Goal: Information Seeking & Learning: Learn about a topic

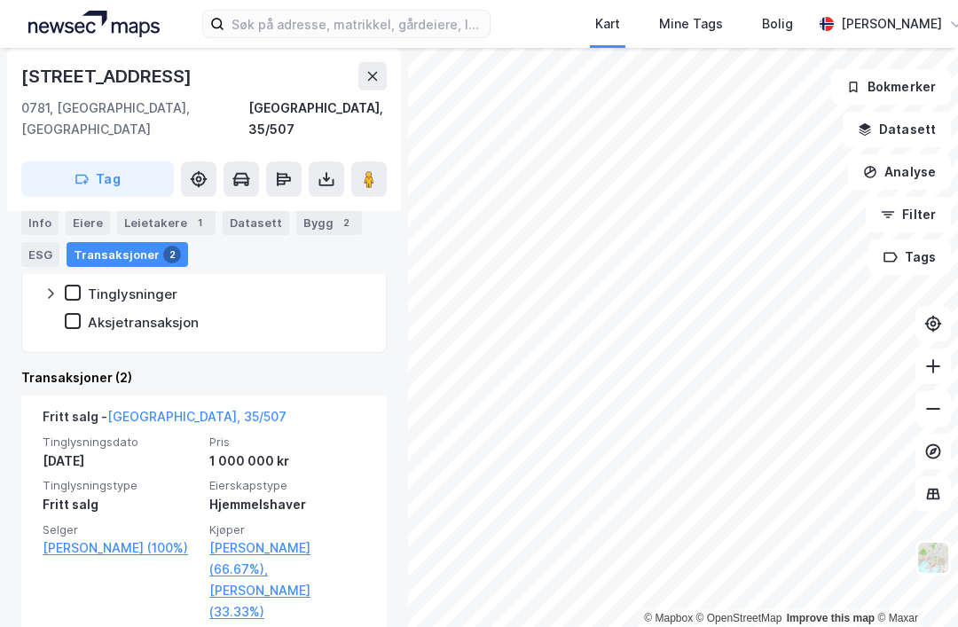
scroll to position [392, 0]
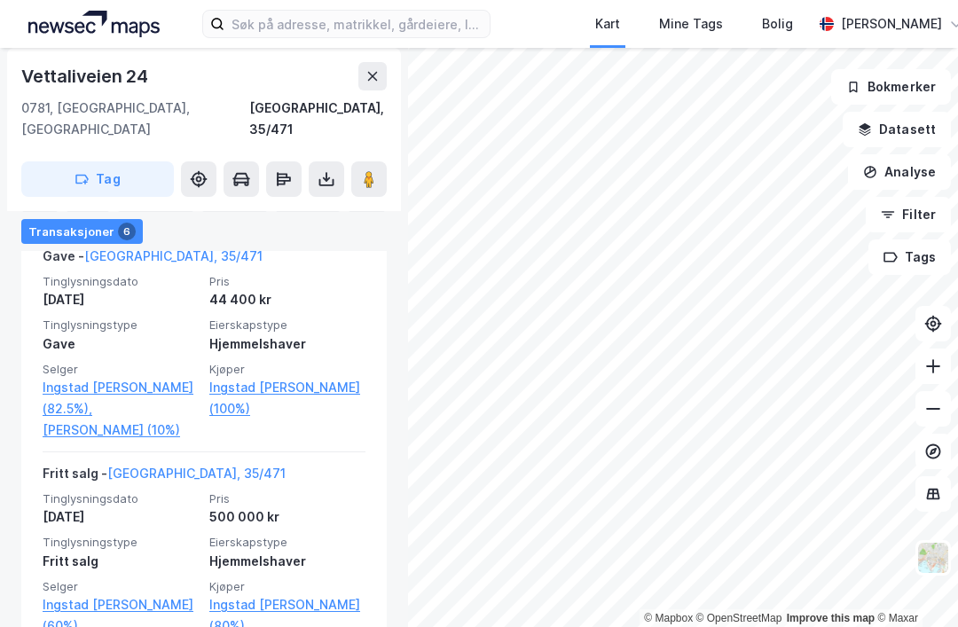
scroll to position [714, 0]
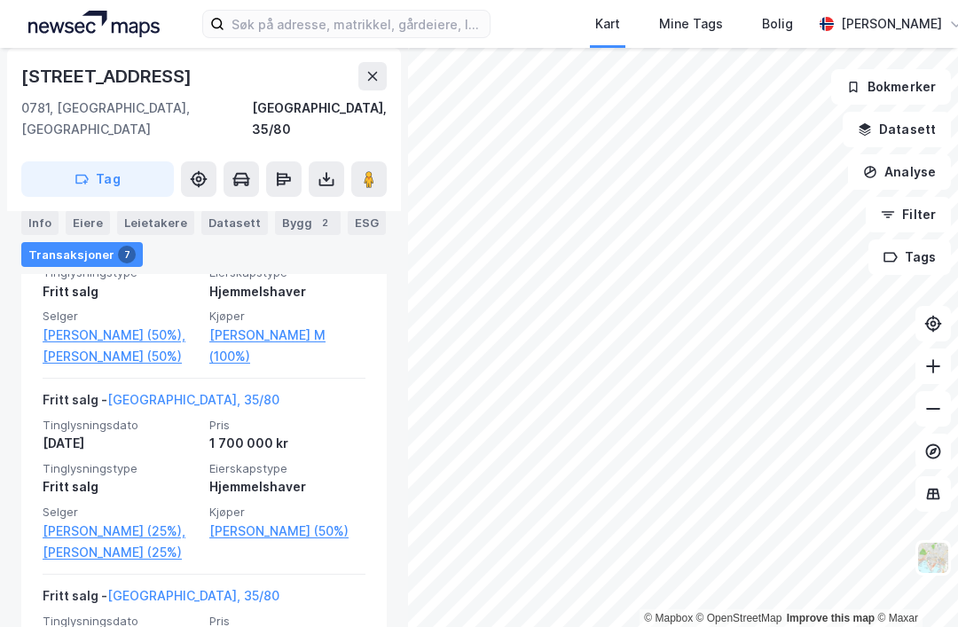
scroll to position [1024, 0]
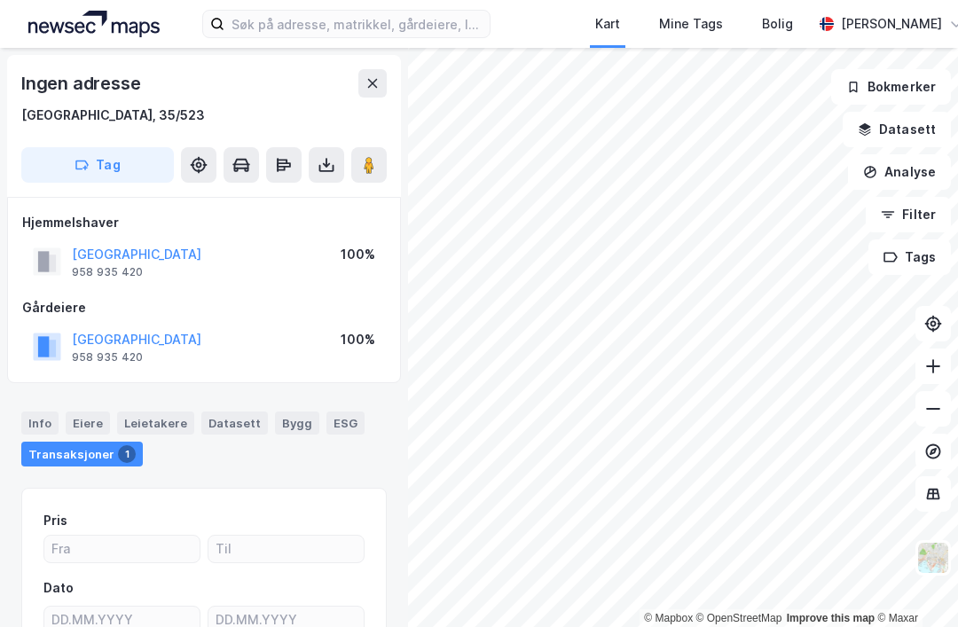
scroll to position [129, 0]
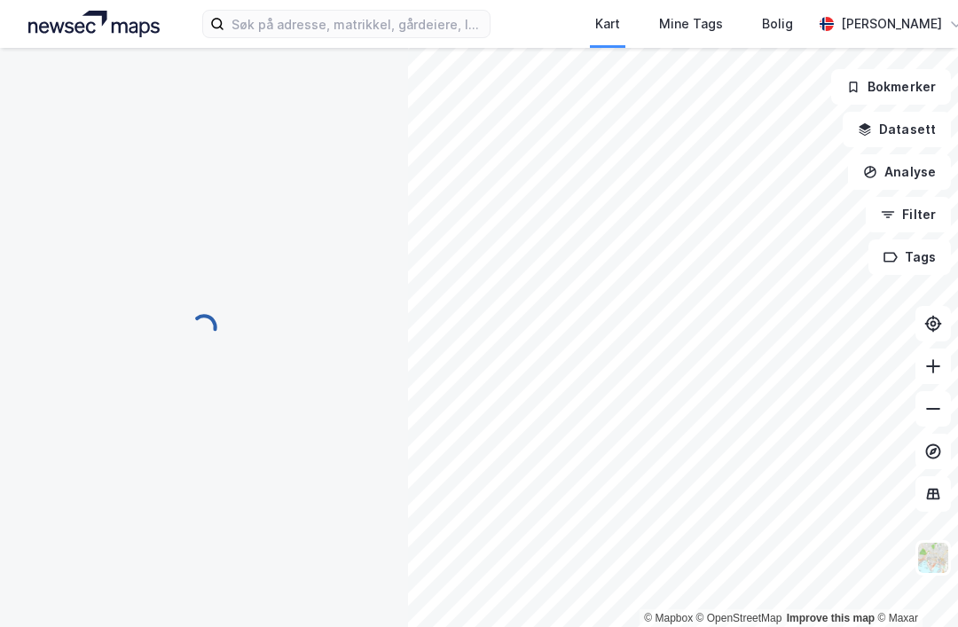
scroll to position [43, 0]
